Goal: Task Accomplishment & Management: Use online tool/utility

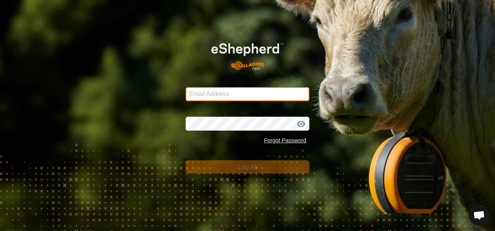
type input "[EMAIL_ADDRESS][DOMAIN_NAME]"
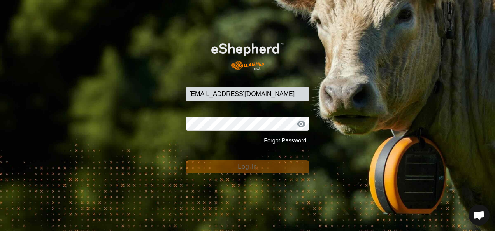
click at [248, 147] on div "Forgot Password" at bounding box center [248, 140] width 124 height 15
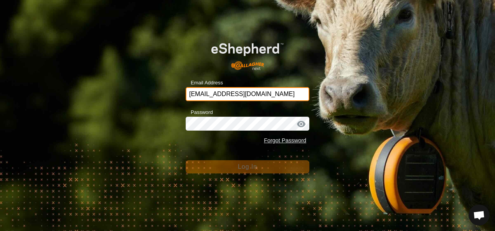
click at [279, 96] on input "[EMAIL_ADDRESS][DOMAIN_NAME]" at bounding box center [248, 94] width 124 height 14
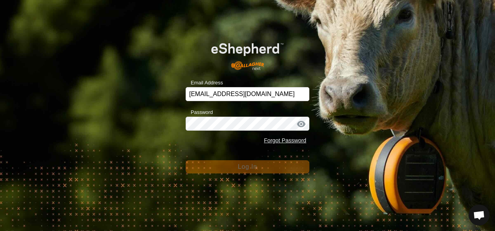
drag, startPoint x: 381, startPoint y: 174, endPoint x: 303, endPoint y: 158, distance: 79.1
click at [379, 175] on div "Email Address [EMAIL_ADDRESS][DOMAIN_NAME] Password Forgot Password Log In" at bounding box center [247, 115] width 495 height 231
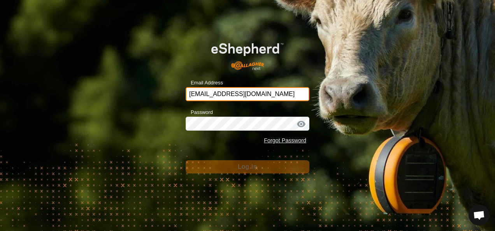
click at [274, 93] on input "[EMAIL_ADDRESS][DOMAIN_NAME]" at bounding box center [248, 94] width 124 height 14
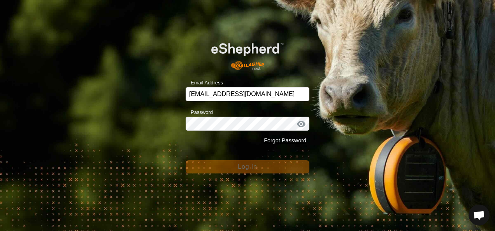
click at [375, 98] on div "Email Address [EMAIL_ADDRESS][DOMAIN_NAME] Password Forgot Password Log In" at bounding box center [247, 115] width 495 height 231
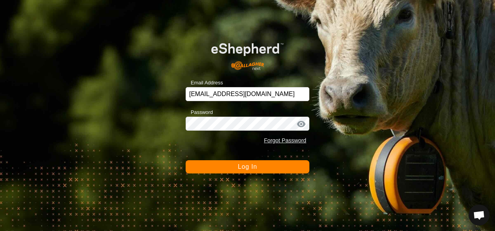
click at [271, 170] on button "Log In" at bounding box center [248, 166] width 124 height 13
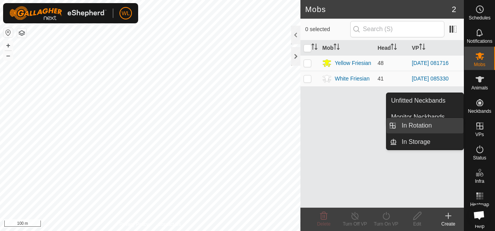
click at [440, 122] on link "In Rotation" at bounding box center [430, 126] width 67 height 16
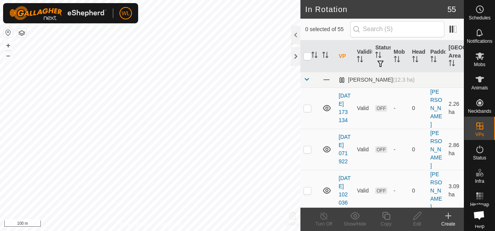
click at [449, 216] on icon at bounding box center [447, 216] width 5 height 0
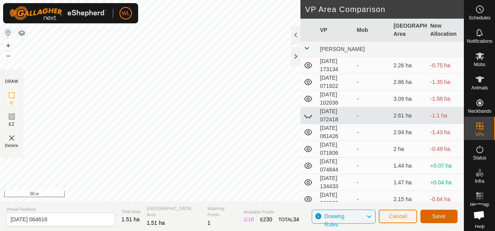
click at [442, 217] on span "Save" at bounding box center [438, 216] width 13 height 6
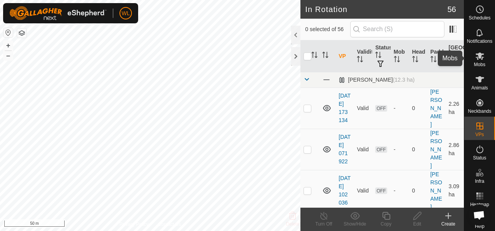
click at [475, 56] on icon at bounding box center [479, 55] width 9 height 9
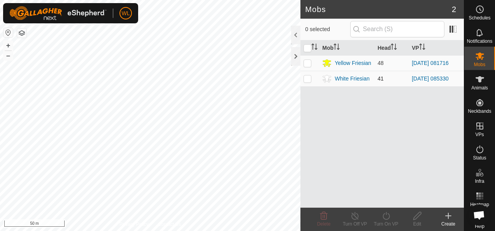
drag, startPoint x: 307, startPoint y: 78, endPoint x: 310, endPoint y: 83, distance: 6.3
click at [307, 78] on p-checkbox at bounding box center [307, 78] width 8 height 6
checkbox input "true"
click at [382, 217] on icon at bounding box center [386, 215] width 10 height 9
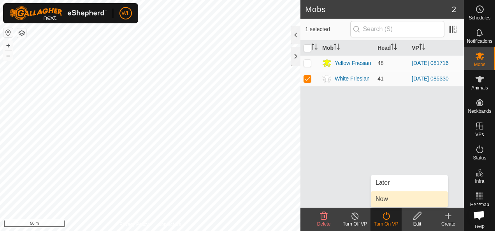
click at [383, 198] on link "Now" at bounding box center [409, 199] width 77 height 16
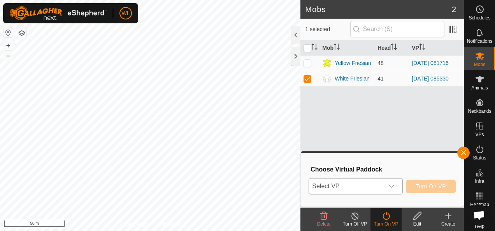
click at [355, 184] on span "Select VP" at bounding box center [346, 187] width 74 height 16
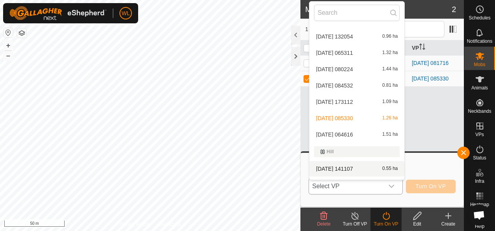
scroll to position [363, 0]
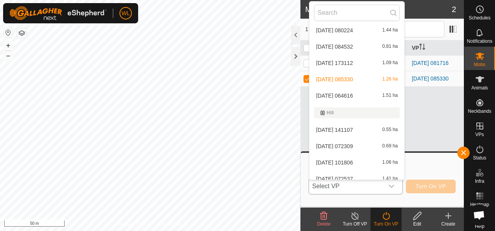
click at [353, 94] on li "[DATE] 064616 1.51 ha" at bounding box center [356, 96] width 95 height 16
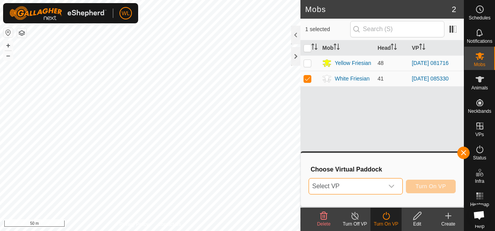
click at [330, 182] on span "Select VP" at bounding box center [346, 187] width 74 height 16
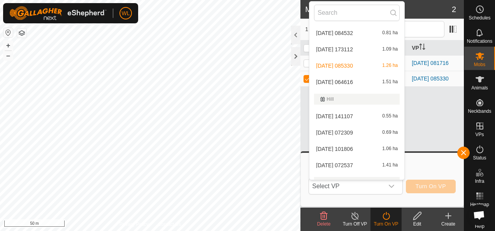
scroll to position [398, 0]
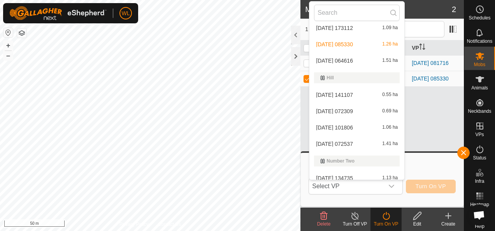
click at [368, 56] on li "[DATE] 064616 1.51 ha" at bounding box center [356, 61] width 95 height 16
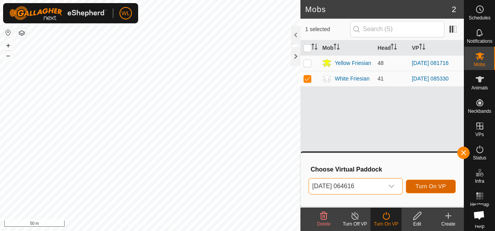
click at [431, 182] on button "Turn On VP" at bounding box center [431, 187] width 50 height 14
